Goal: Task Accomplishment & Management: Use online tool/utility

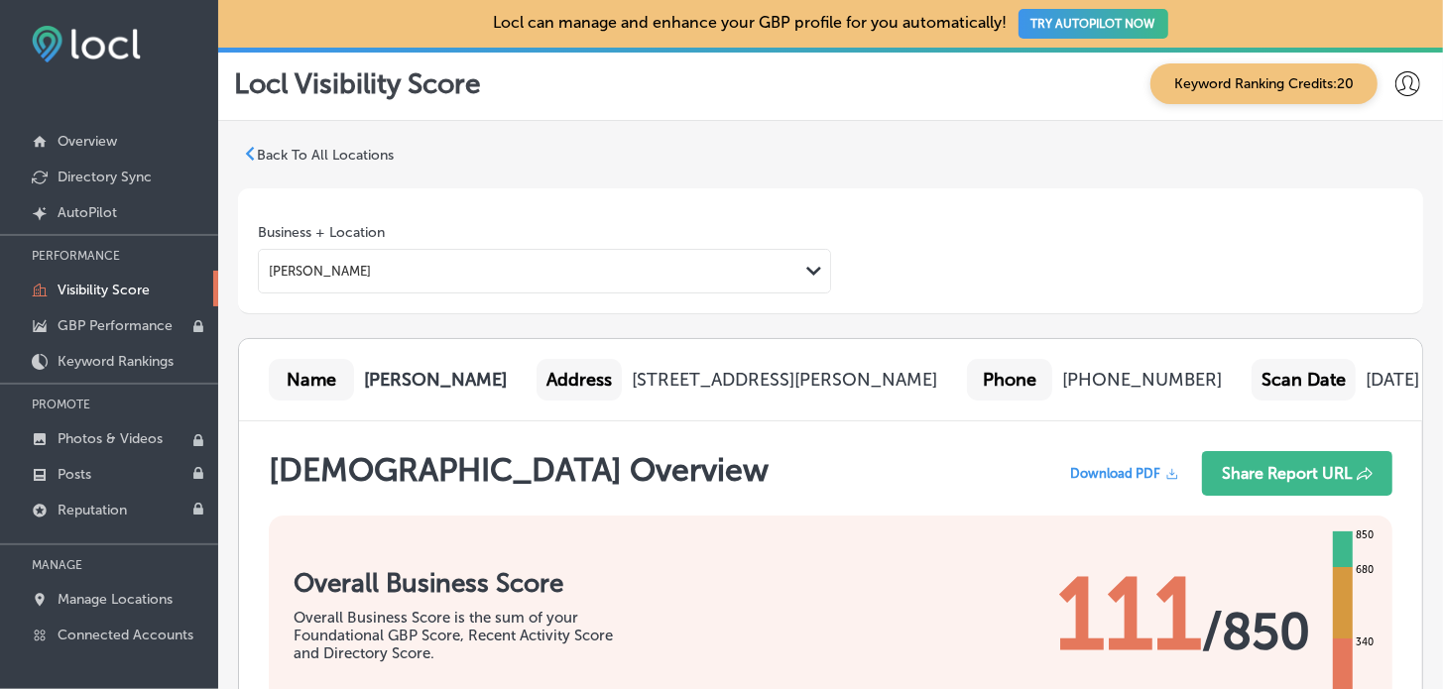
click at [253, 152] on icon at bounding box center [250, 154] width 14 height 14
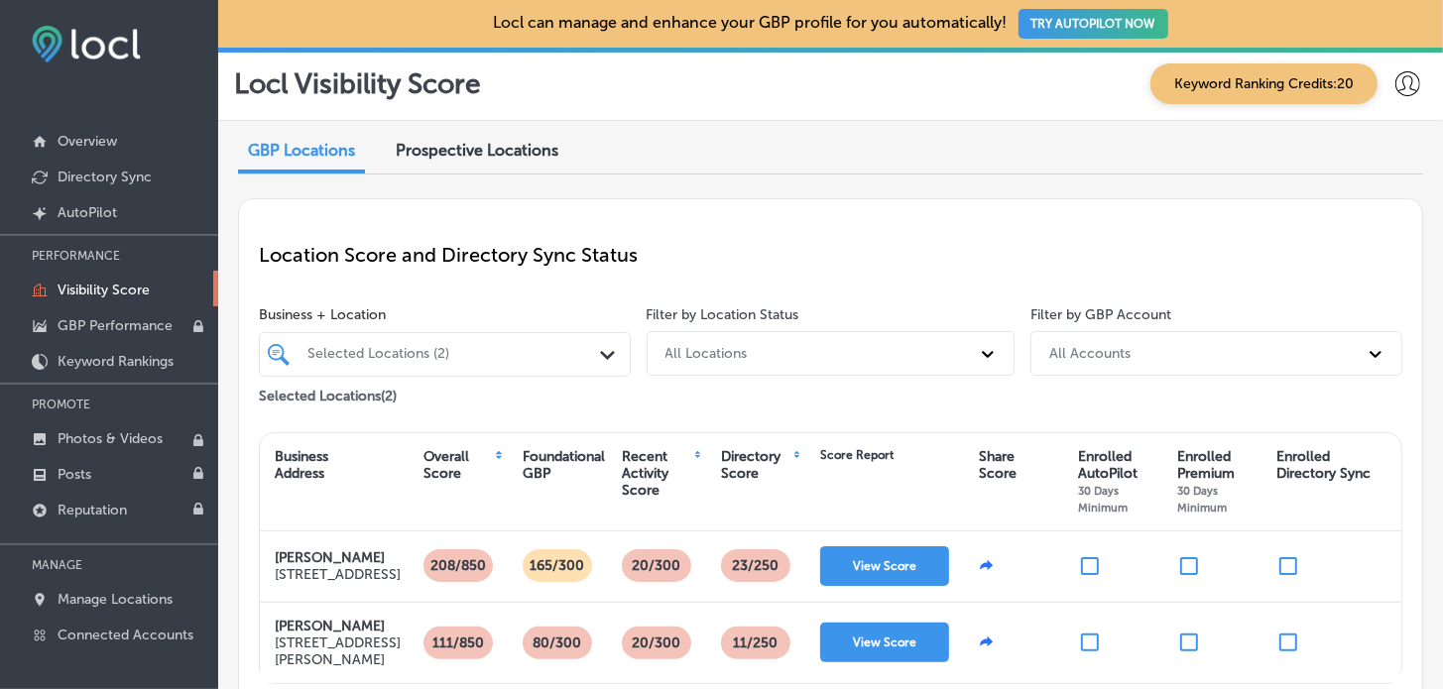
click at [527, 155] on span "Prospective Locations" at bounding box center [477, 150] width 163 height 19
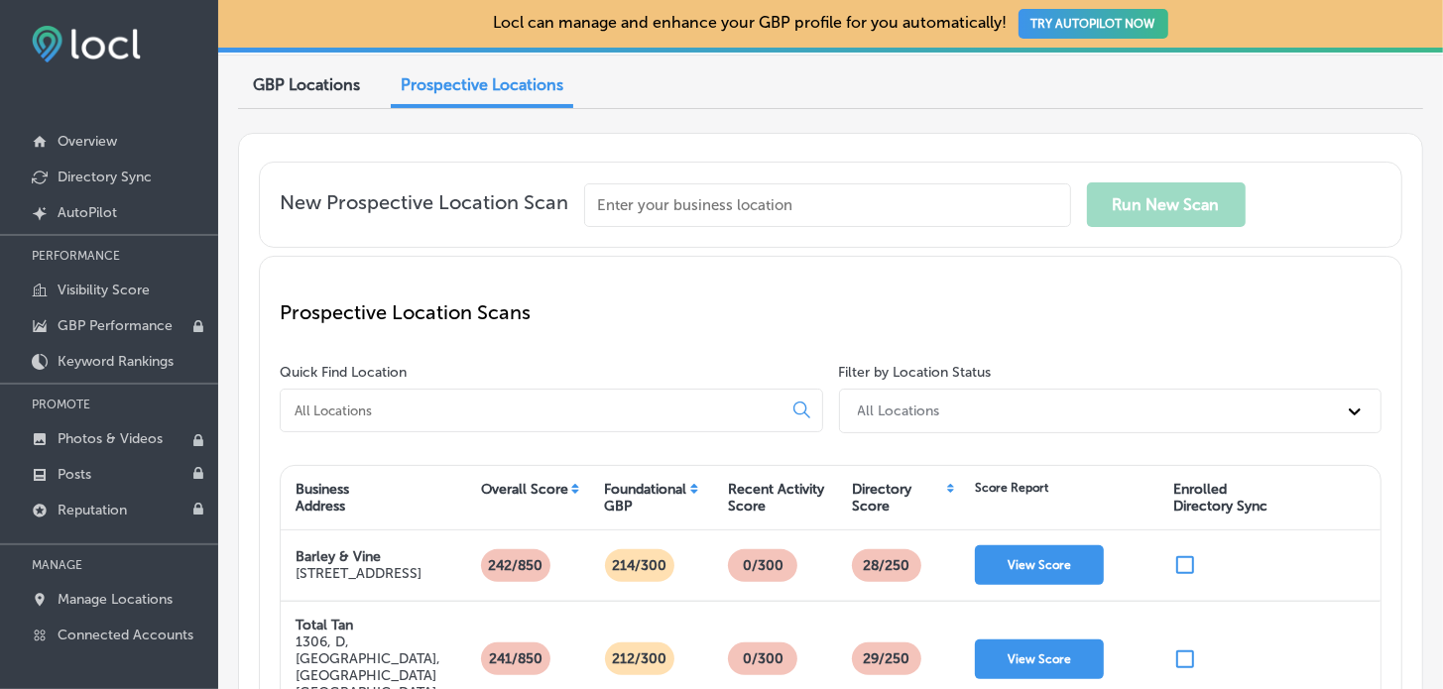
scroll to position [98, 0]
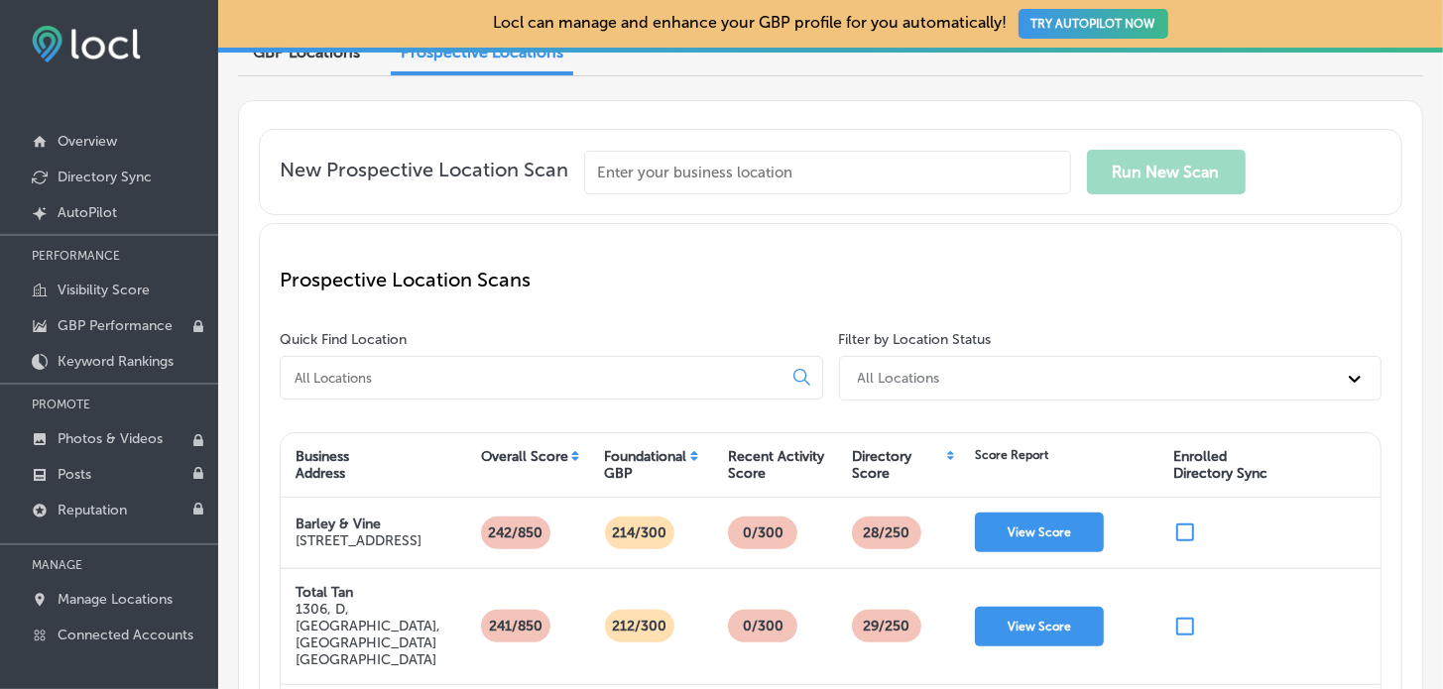
click at [654, 182] on input "text" at bounding box center [827, 173] width 487 height 44
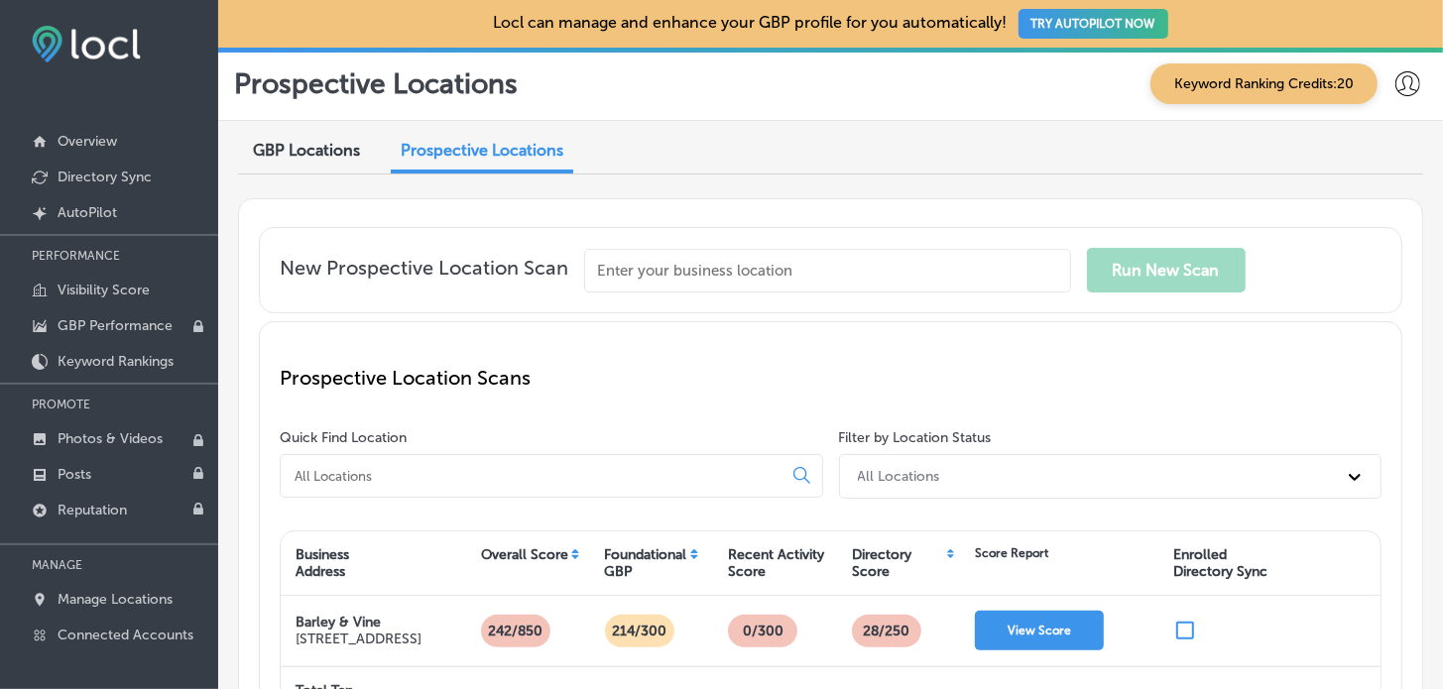
click at [649, 282] on input "text" at bounding box center [827, 271] width 487 height 44
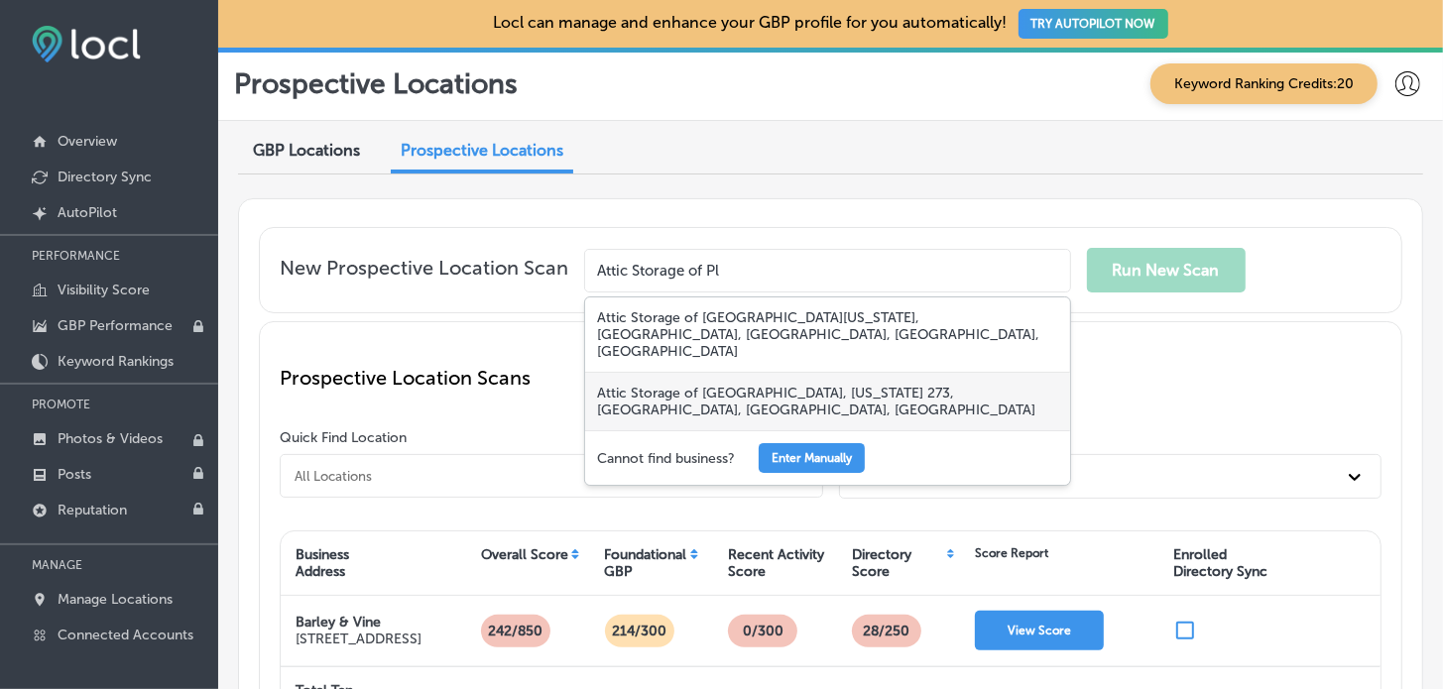
click at [665, 373] on div "Attic Storage of [GEOGRAPHIC_DATA], [US_STATE] 273, [GEOGRAPHIC_DATA], [GEOGRAP…" at bounding box center [827, 402] width 485 height 58
type input "Attic Storage of [GEOGRAPHIC_DATA], [US_STATE] 273, [GEOGRAPHIC_DATA], [GEOGRAP…"
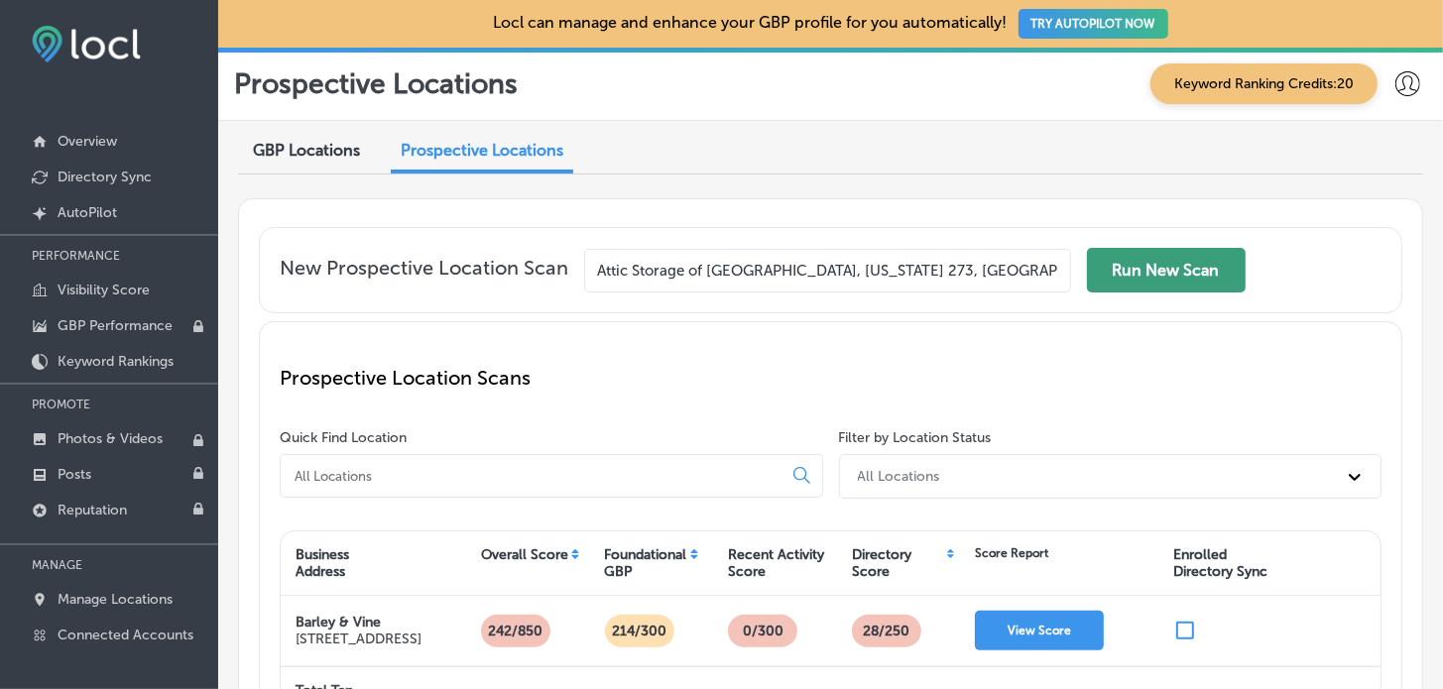
click at [1161, 264] on button "Run New Scan" at bounding box center [1166, 270] width 159 height 45
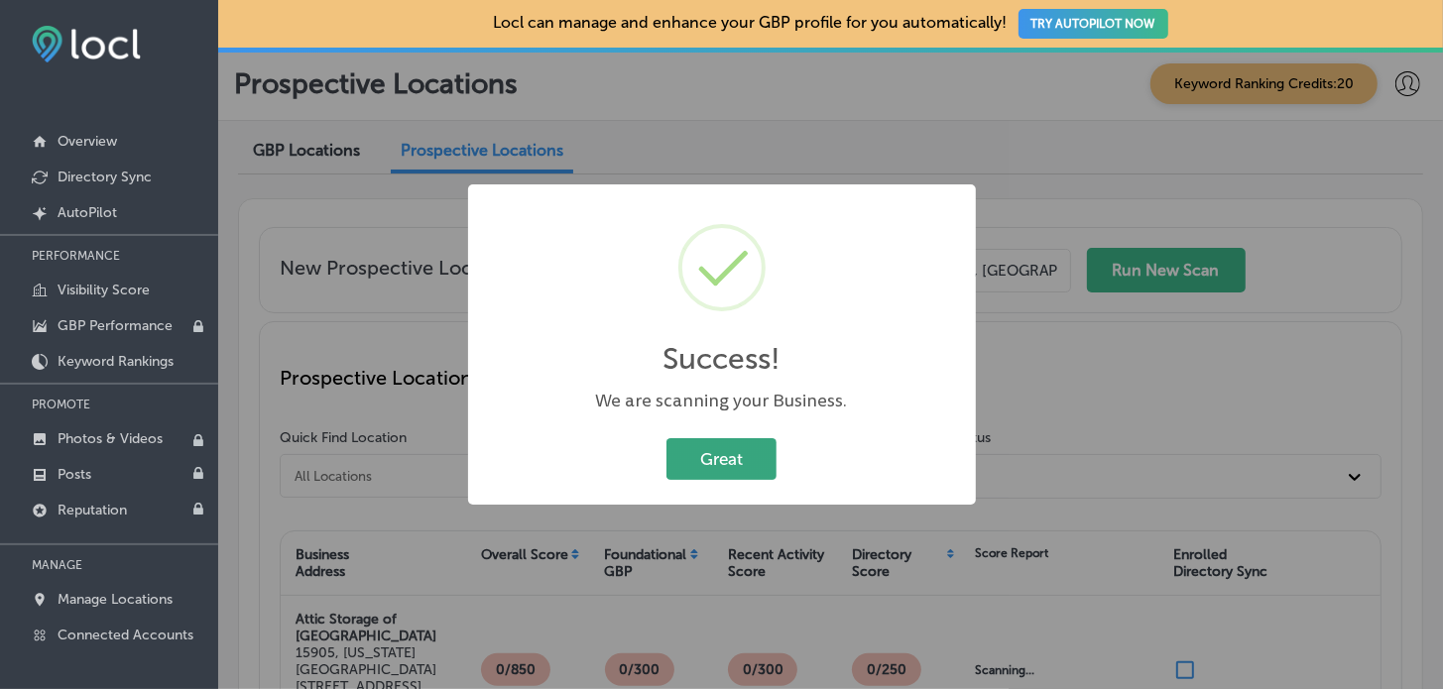
click at [692, 457] on button "Great" at bounding box center [721, 458] width 110 height 41
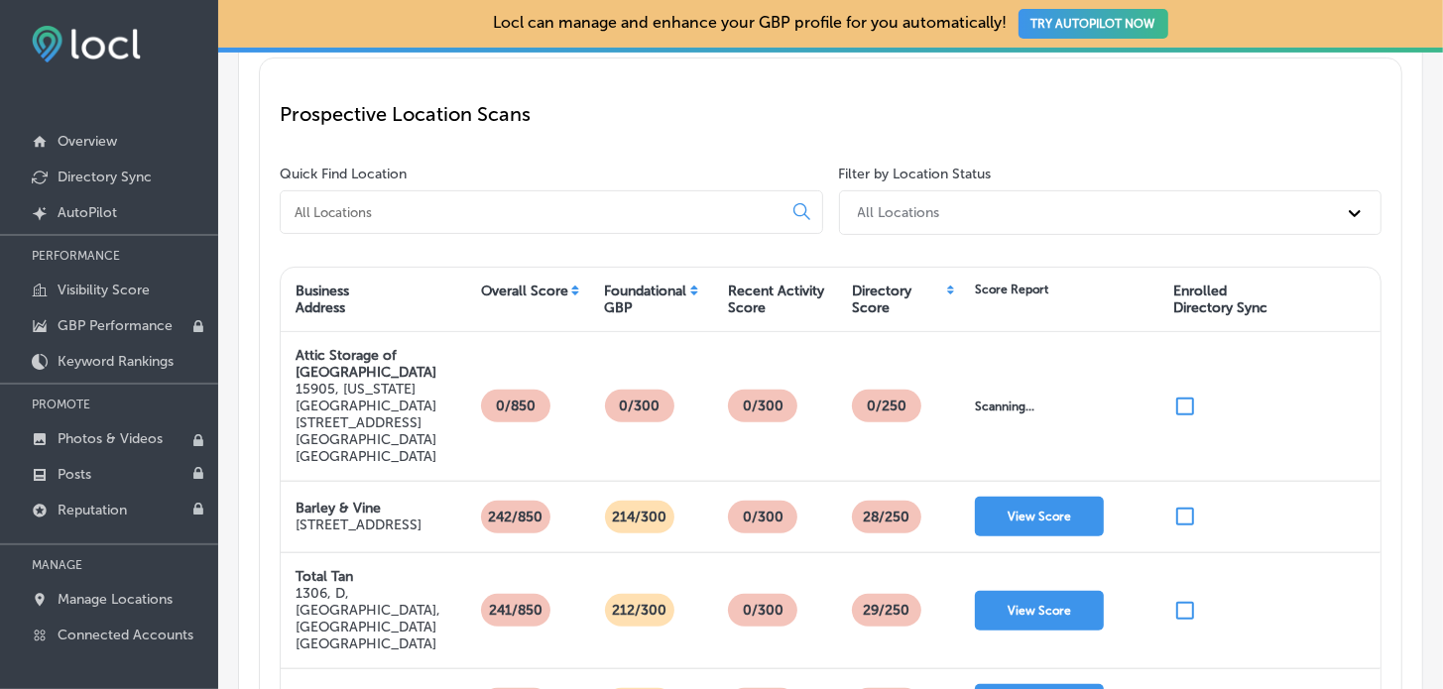
scroll to position [298, 0]
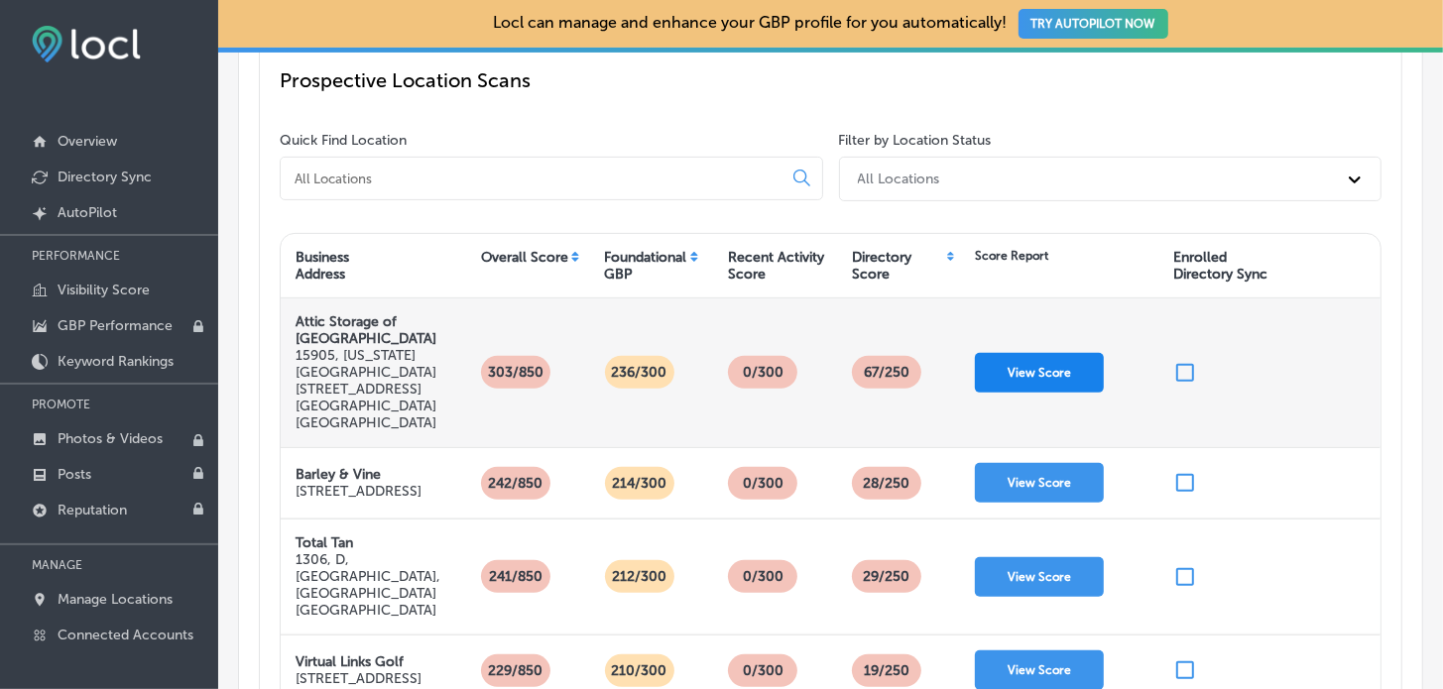
click at [995, 353] on button "View Score" at bounding box center [1039, 373] width 129 height 40
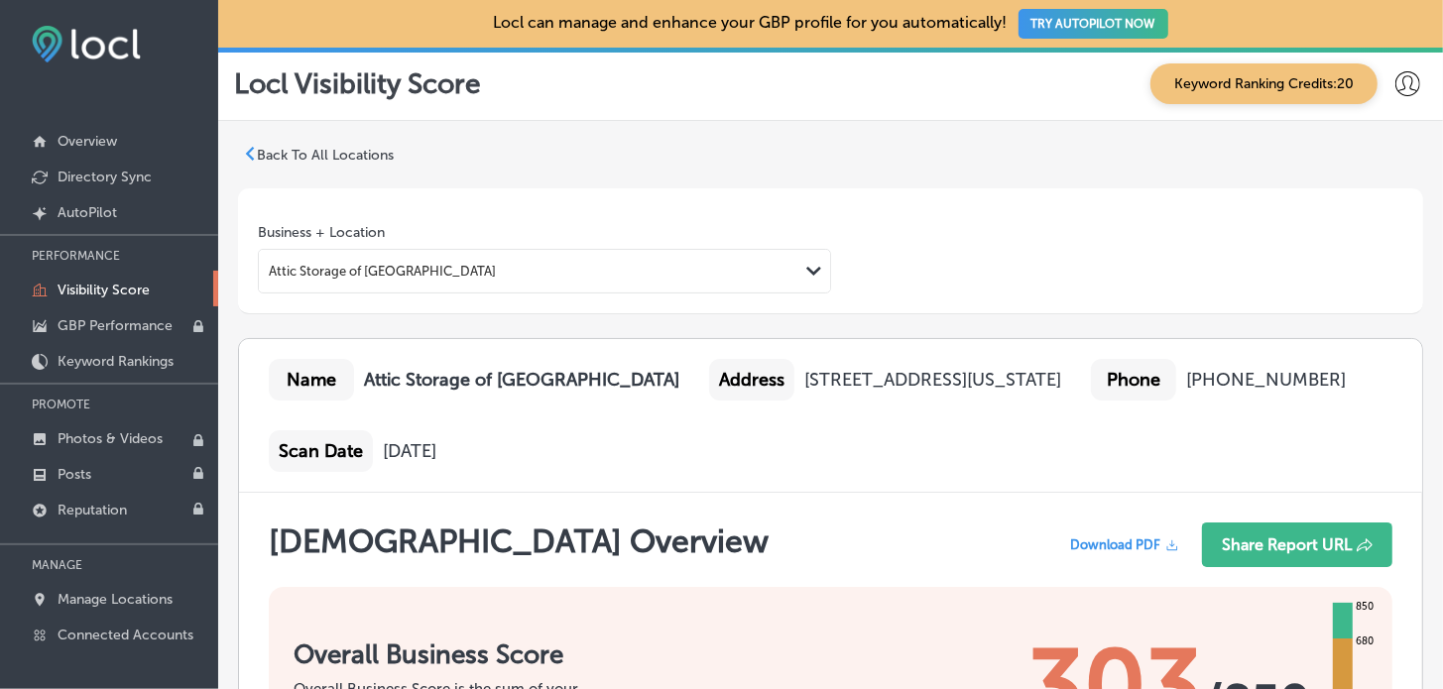
scroll to position [197, 0]
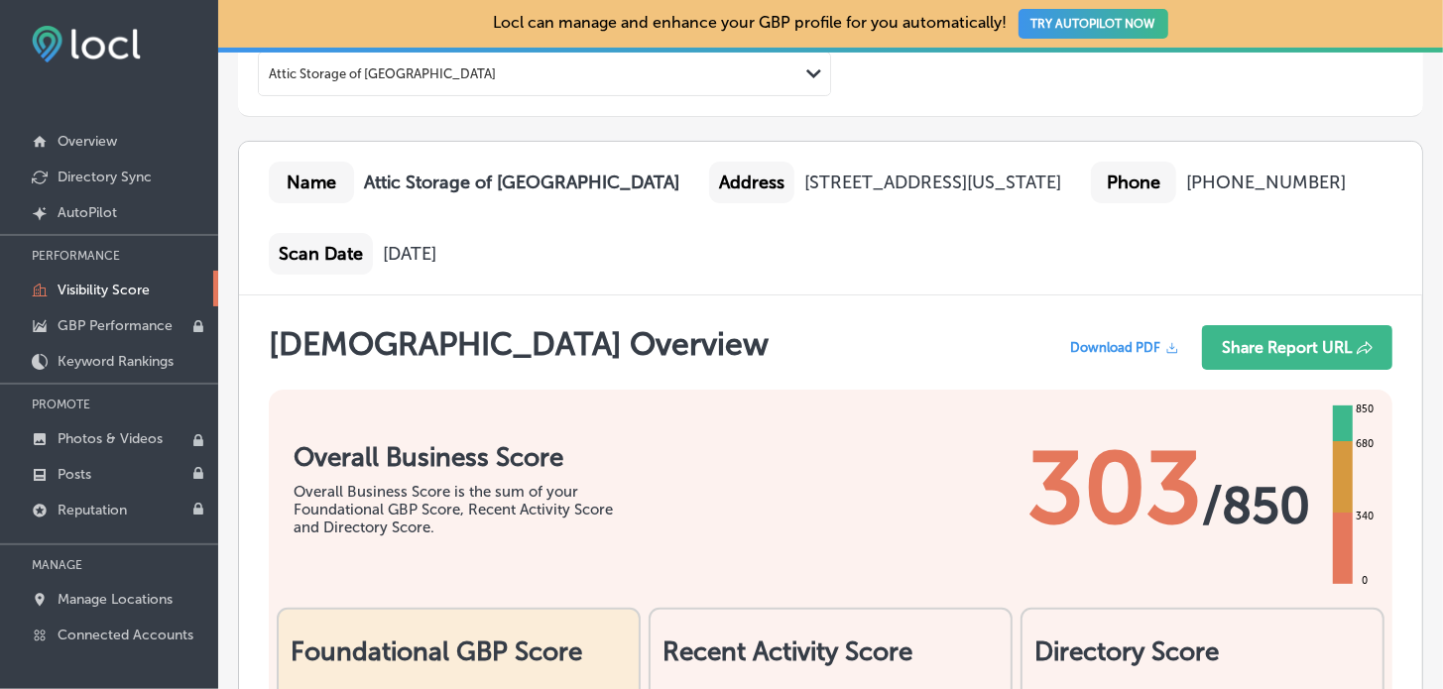
click at [1094, 340] on span "Download PDF" at bounding box center [1115, 347] width 90 height 15
